Goal: Navigation & Orientation: Find specific page/section

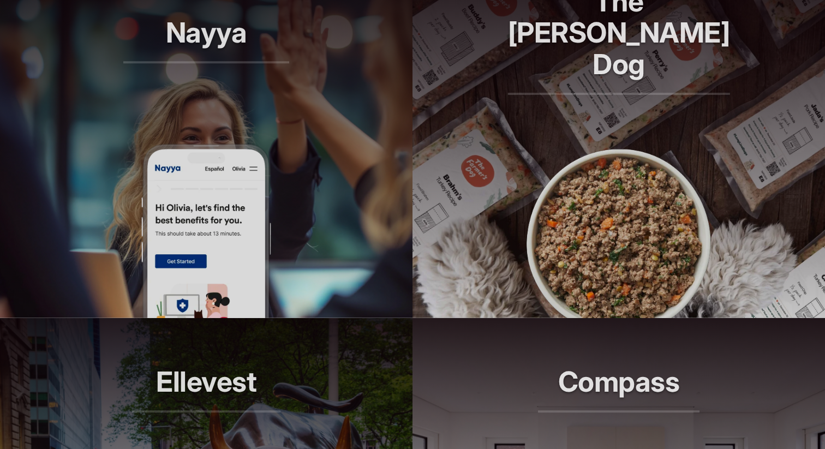
scroll to position [845, 0]
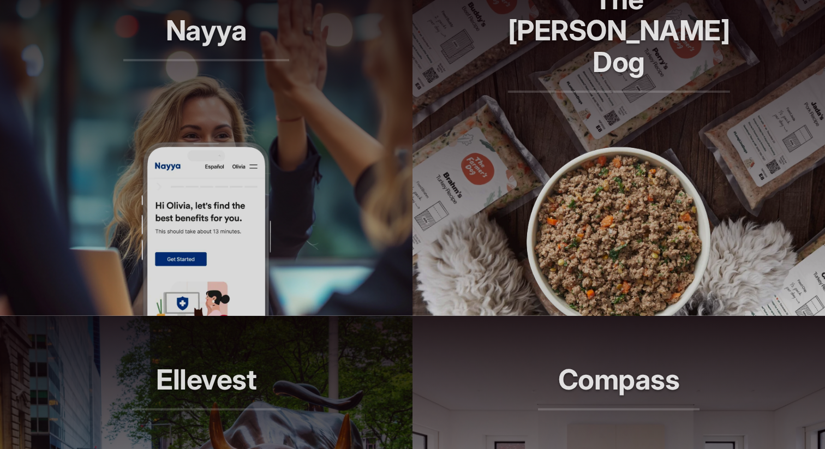
click at [597, 99] on p "Longer lives, one bowl at a time." at bounding box center [619, 111] width 222 height 32
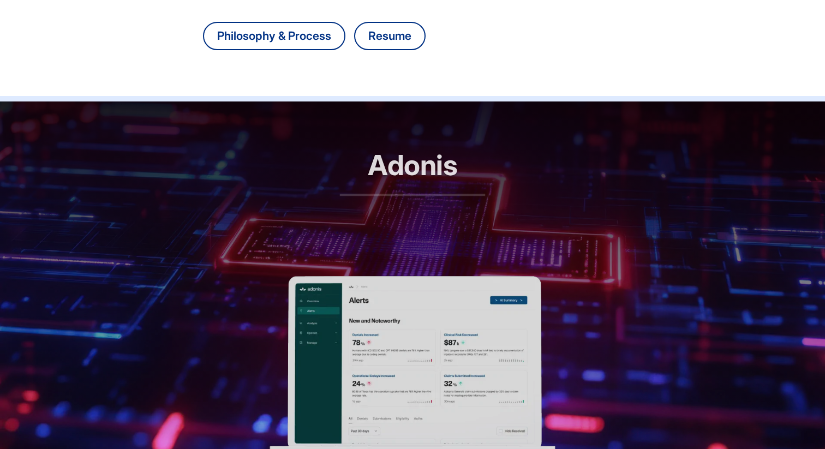
scroll to position [310, 0]
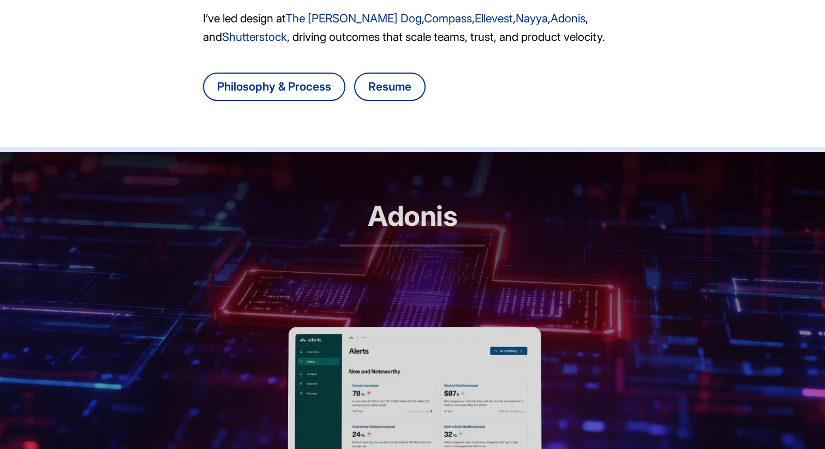
click at [422, 233] on h2 "Adonis" at bounding box center [413, 223] width 146 height 46
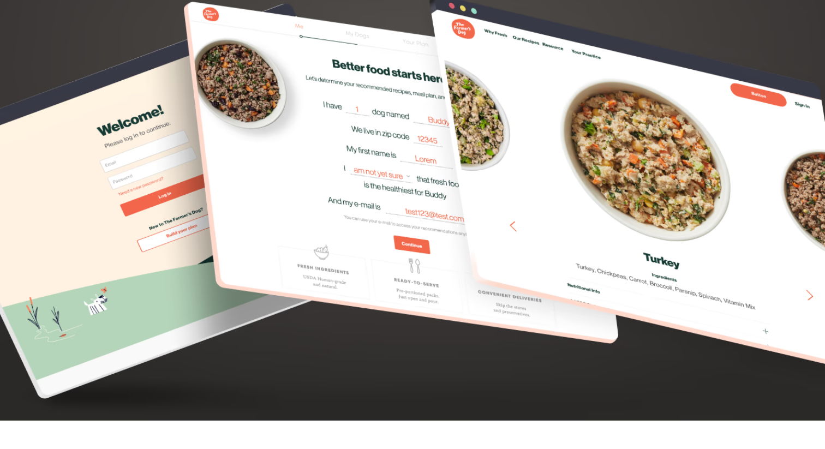
scroll to position [3292, 0]
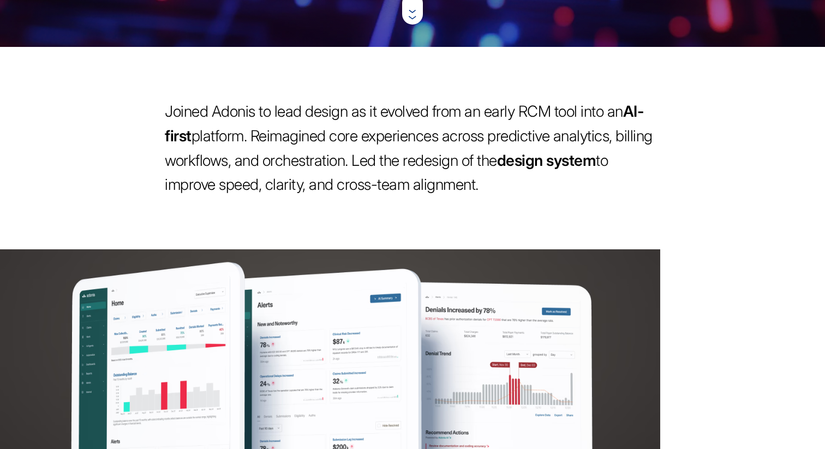
scroll to position [552, 0]
